Goal: Task Accomplishment & Management: Use online tool/utility

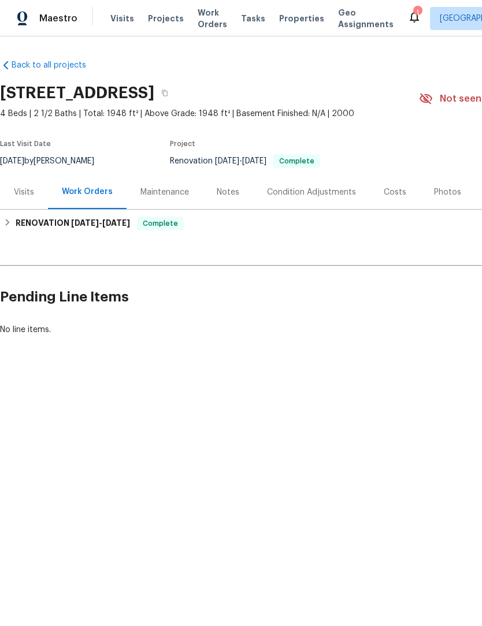
click at [453, 187] on div "Photos" at bounding box center [447, 193] width 27 height 12
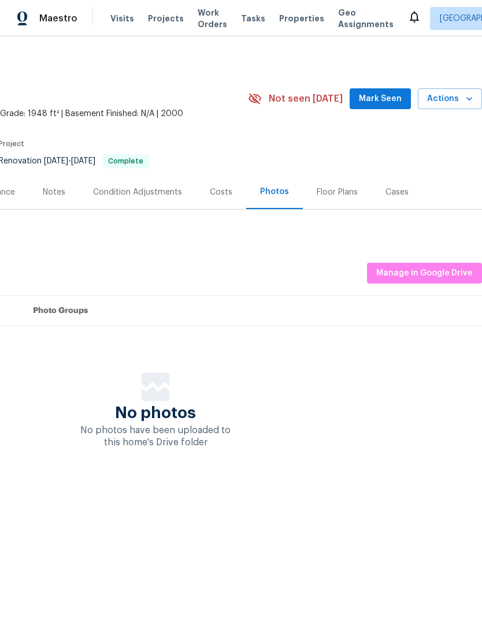
scroll to position [0, 171]
click at [434, 269] on span "Manage in Google Drive" at bounding box center [424, 273] width 96 height 14
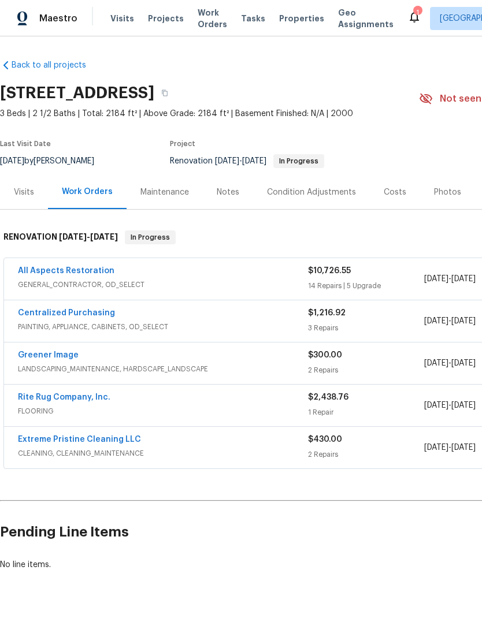
click at [440, 200] on div "Photos" at bounding box center [447, 192] width 55 height 34
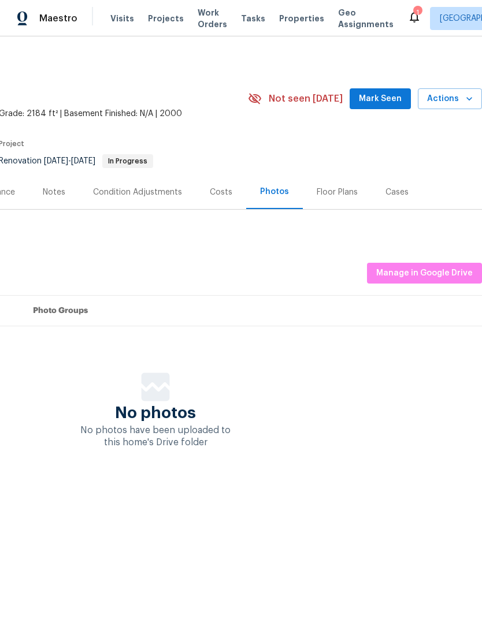
scroll to position [0, 171]
click at [453, 275] on span "Manage in Google Drive" at bounding box center [424, 273] width 96 height 14
